Goal: Check status: Check status

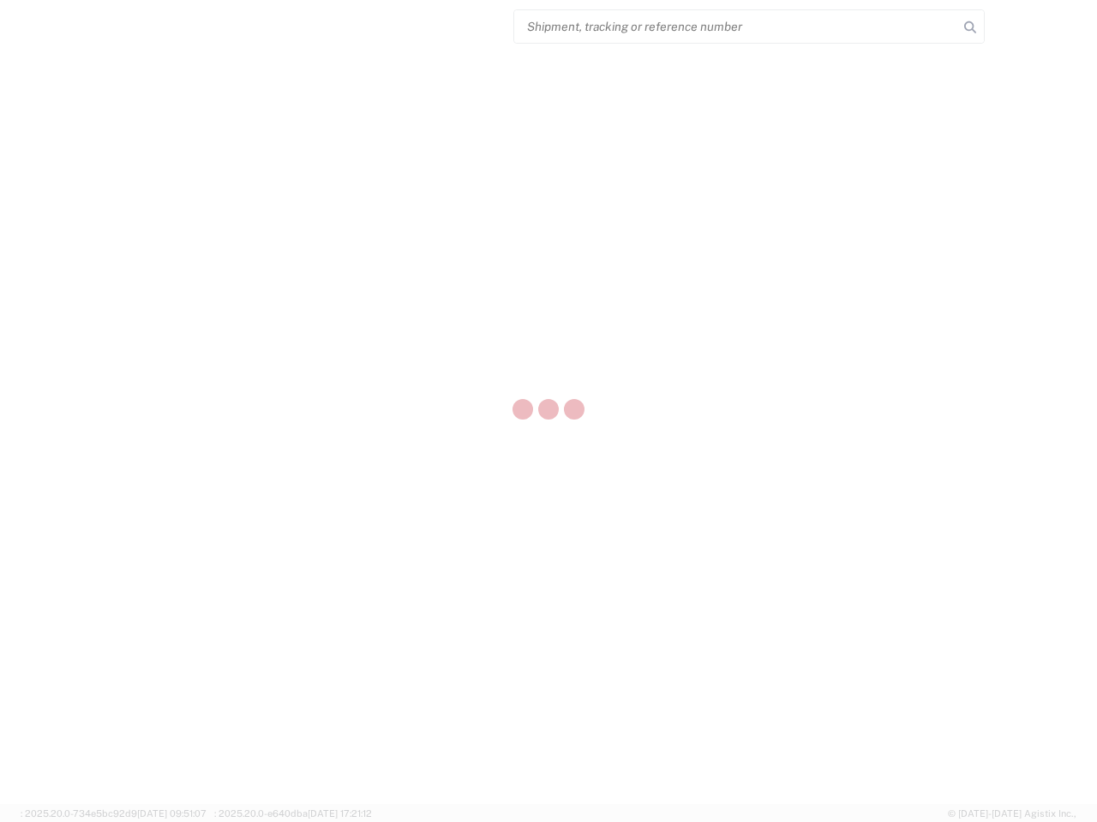
select select "US"
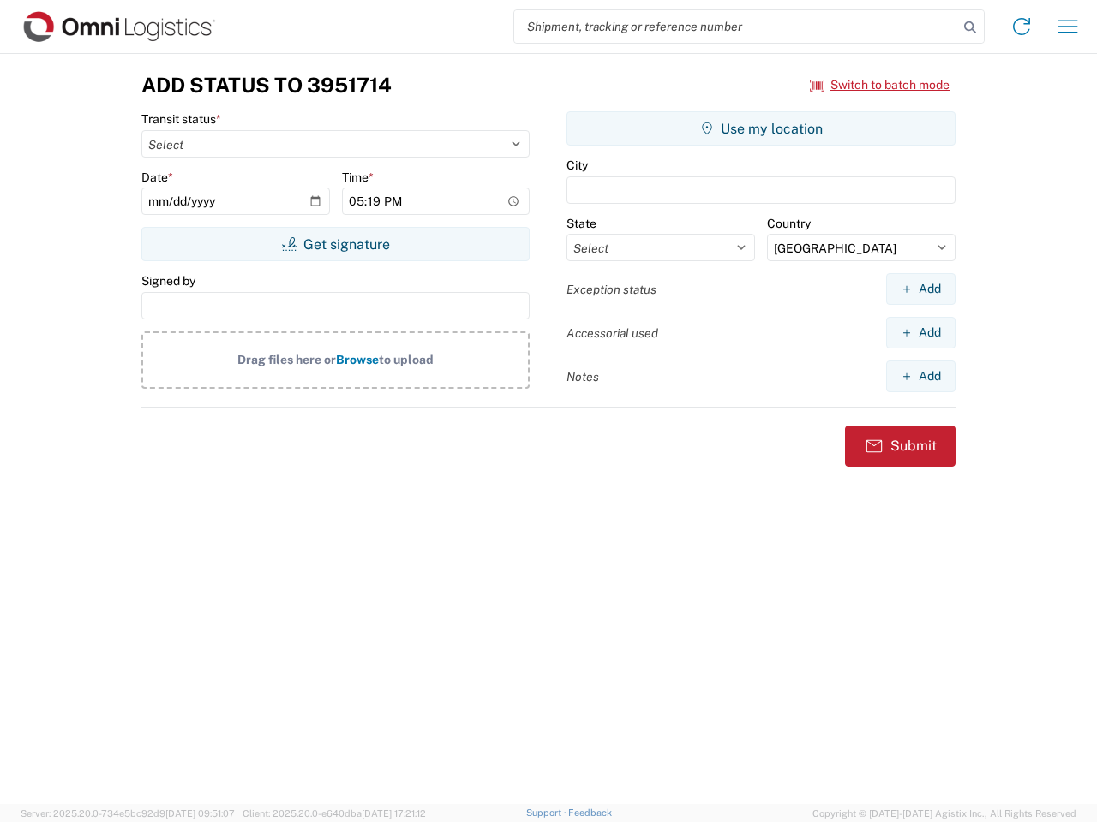
click at [736, 27] on input "search" at bounding box center [736, 26] width 444 height 33
click at [970, 27] on icon at bounding box center [970, 27] width 24 height 24
click at [1021, 27] on icon at bounding box center [1021, 26] width 27 height 27
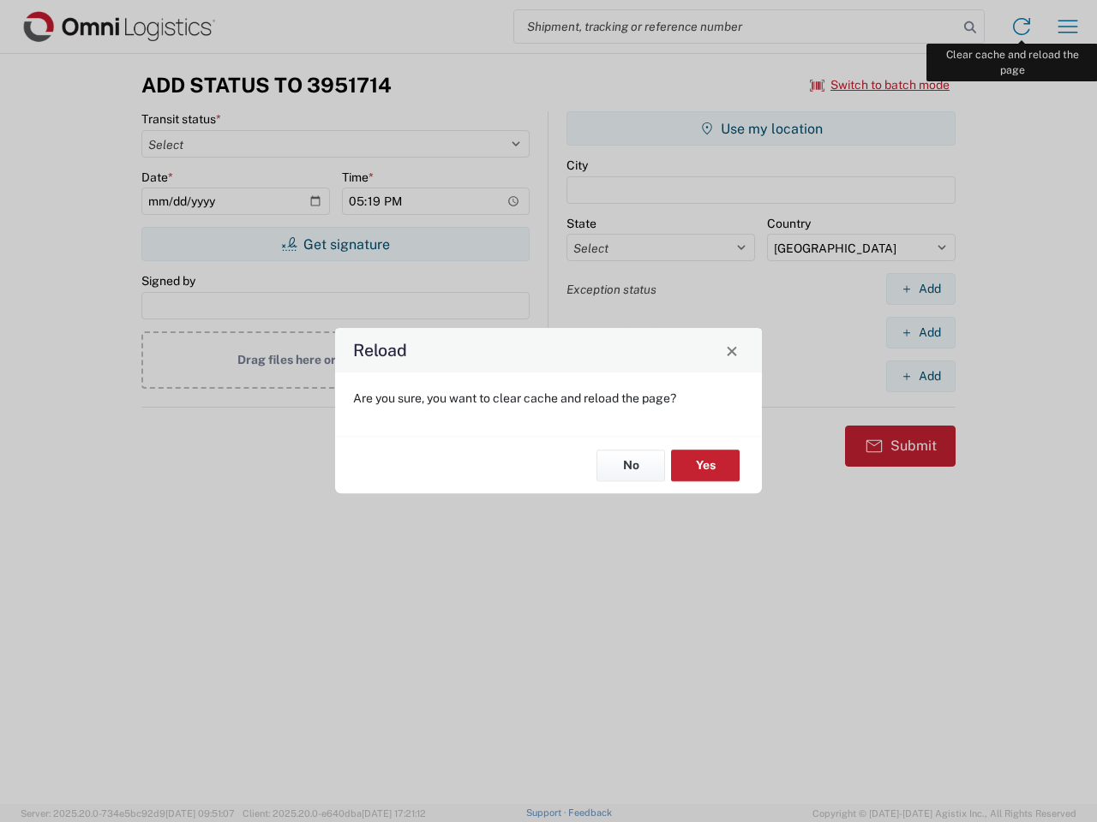
click at [1067, 27] on div "Reload Are you sure, you want to clear cache and reload the page? No Yes" at bounding box center [548, 411] width 1097 height 822
click at [880, 85] on div "Reload Are you sure, you want to clear cache and reload the page? No Yes" at bounding box center [548, 411] width 1097 height 822
click at [335, 244] on div "Reload Are you sure, you want to clear cache and reload the page? No Yes" at bounding box center [548, 411] width 1097 height 822
click at [761, 129] on div "Reload Are you sure, you want to clear cache and reload the page? No Yes" at bounding box center [548, 411] width 1097 height 822
click at [920, 289] on div "Reload Are you sure, you want to clear cache and reload the page? No Yes" at bounding box center [548, 411] width 1097 height 822
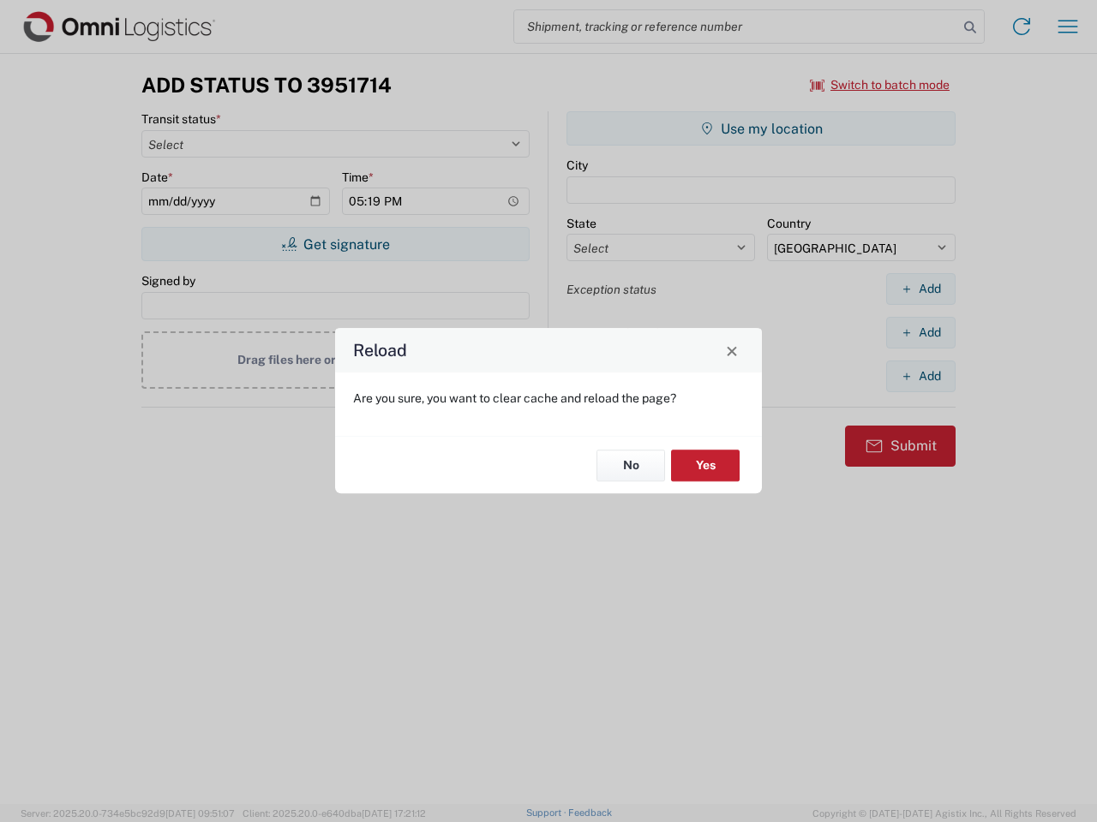
click at [920, 332] on div "Reload Are you sure, you want to clear cache and reload the page? No Yes" at bounding box center [548, 411] width 1097 height 822
click at [920, 376] on div "Reload Are you sure, you want to clear cache and reload the page? No Yes" at bounding box center [548, 411] width 1097 height 822
